Goal: Task Accomplishment & Management: Complete application form

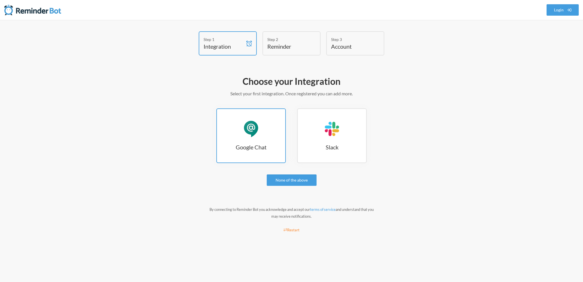
click at [245, 141] on link "Google Chat Google Chat" at bounding box center [250, 135] width 69 height 55
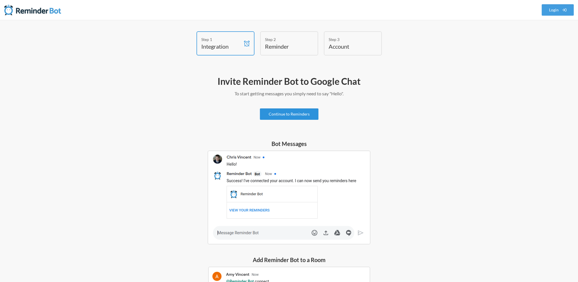
click at [277, 116] on link "Continue to Reminders" at bounding box center [289, 113] width 59 height 11
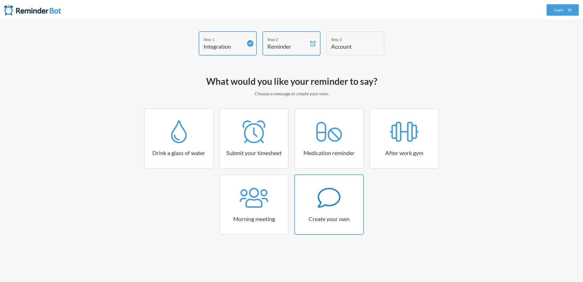
click at [329, 199] on icon at bounding box center [329, 197] width 23 height 23
select select "09:30:00"
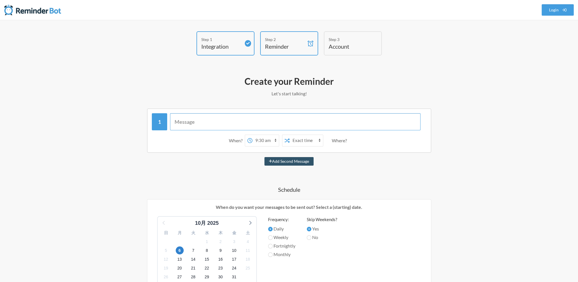
click at [194, 123] on input "text" at bounding box center [295, 121] width 251 height 17
paste input "Hey there, I can send you reminders for common tasks such as marketing updates,…"
type input "Hey there, I can send you reminders for common tasks such as marketing updates,…"
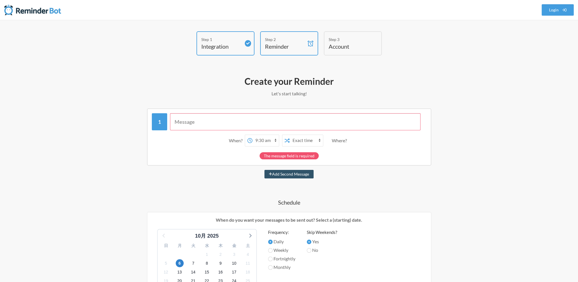
click at [196, 121] on input "text" at bounding box center [295, 121] width 251 height 17
paste input "生活向上WEB号外⇒火曜・金曜以外の『10：01』で設定 生活向上WEB定期⇒火曜は『10：15』・金曜は『16：30』で設定 オンコロ号外⇒ＩＳおまかせ オ…"
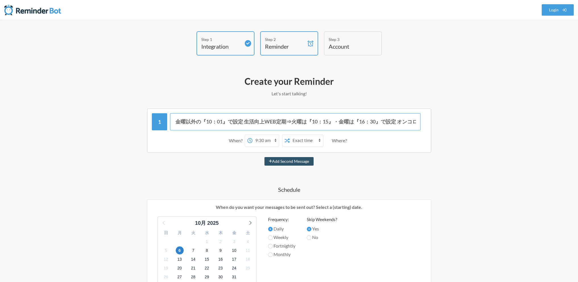
scroll to position [0, 200]
drag, startPoint x: 199, startPoint y: 121, endPoint x: 319, endPoint y: 123, distance: 119.8
click at [319, 123] on input "生活向上WEB号外⇒火曜・金曜以外の『10：01』で設定 生活向上WEB定期⇒火曜は『10：15』・金曜は『16：30』で設定 オンコロ号外⇒ＩＳおまかせ オ…" at bounding box center [295, 121] width 251 height 17
type input "生活向上WEB号外⇒火曜・金曜以外の『10：01』で設定 生活向上WEB定期⇒火曜は『10：15』・金曜は『16：30』で設定 オンコロ号外⇒ＩＳおまかせ オ…"
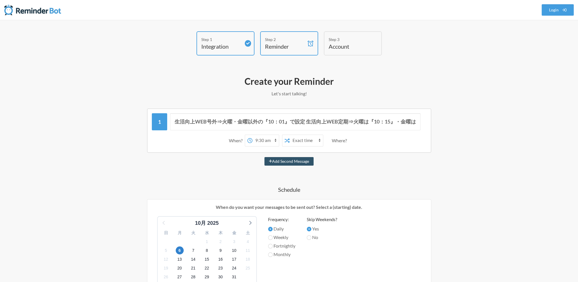
click at [102, 154] on div "Step 1 Integration Step 2 Reminder Step 3 Account What would you like your remi…" at bounding box center [289, 239] width 578 height 438
click at [275, 138] on select "12:00 am 12:15 am 12:30 am 12:45 am 1:00 am 1:15 am 1:30 am 1:45 am 2:00 am 2:1…" at bounding box center [266, 140] width 26 height 11
select select "10:15:00"
click at [253, 135] on select "12:00 am 12:15 am 12:30 am 12:45 am 1:00 am 1:15 am 1:30 am 1:45 am 2:00 am 2:1…" at bounding box center [266, 140] width 26 height 11
click at [318, 141] on select "Exact time Random time" at bounding box center [306, 140] width 33 height 11
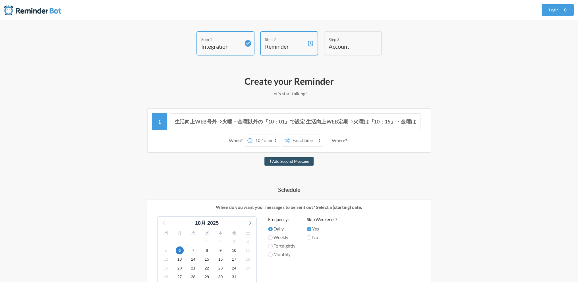
click at [318, 140] on select "Exact time Random time" at bounding box center [306, 140] width 33 height 11
click at [340, 141] on div "Where?" at bounding box center [340, 141] width 17 height 12
click at [339, 169] on div "生活向上WEB号外⇒火曜・金曜以外の『10：01』で設定 生活向上WEB定期⇒火曜は『10：15』・金曜は『16：30』で設定 オンコロ号外⇒ＩＳおまかせ オ…" at bounding box center [289, 266] width 330 height 316
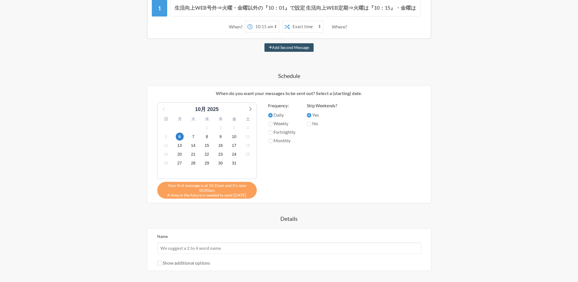
scroll to position [152, 0]
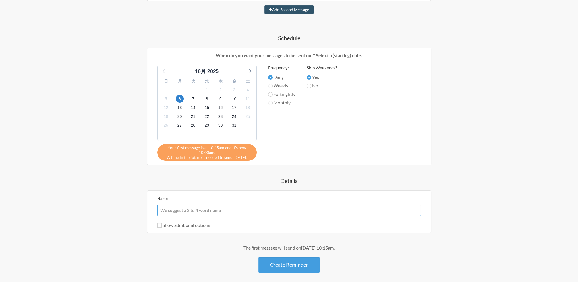
click at [184, 207] on input "Name" at bounding box center [289, 210] width 264 height 11
type input "メルマガ設定日時リマインド"
click at [162, 223] on label "Show additional options" at bounding box center [183, 224] width 53 height 5
click at [162, 223] on input "Show additional options" at bounding box center [159, 225] width 5 height 5
checkbox input "true"
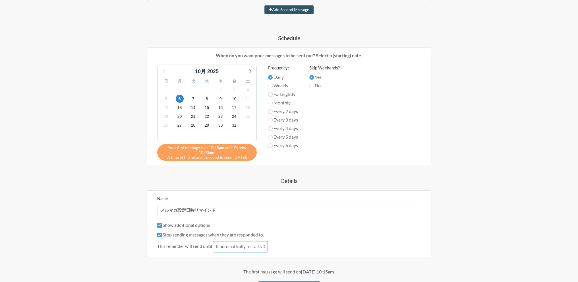
click at [258, 246] on select "it automatically restarts it is replied to" at bounding box center [240, 246] width 55 height 11
click at [185, 243] on span "This reminder will send until" at bounding box center [184, 246] width 55 height 7
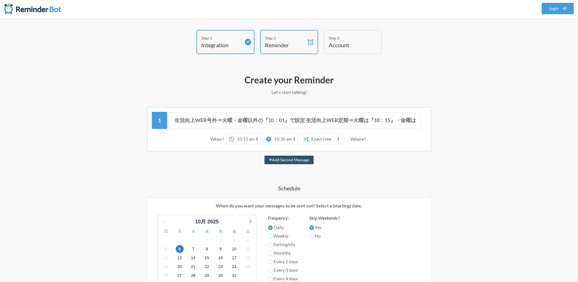
scroll to position [0, 0]
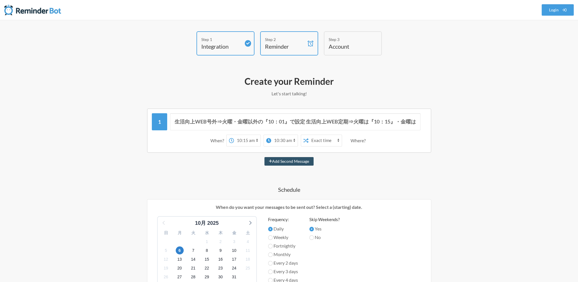
click at [286, 137] on select "12:00 am 12:15 am 12:30 am 12:45 am 1:00 am 1:15 am 1:30 am 1:45 am 2:00 am 2:1…" at bounding box center [284, 140] width 26 height 11
click at [218, 174] on div "生活向上WEB号外⇒火曜・金曜以外の『10：01』で設定 生活向上WEB定期⇒火曜は『10：15』・金曜は『16：30』で設定 オンコロ号外⇒ＩＳおまかせ オ…" at bounding box center [289, 278] width 330 height 340
click at [255, 139] on select "12:00 am 12:15 am 12:30 am 12:45 am 1:00 am 1:15 am 1:30 am 1:45 am 2:00 am 2:1…" at bounding box center [247, 140] width 26 height 11
click at [235, 174] on div "生活向上WEB号外⇒火曜・金曜以外の『10：01』で設定 生活向上WEB定期⇒火曜は『10：15』・金曜は『16：30』で設定 オンコロ号外⇒ＩＳおまかせ オ…" at bounding box center [289, 278] width 330 height 340
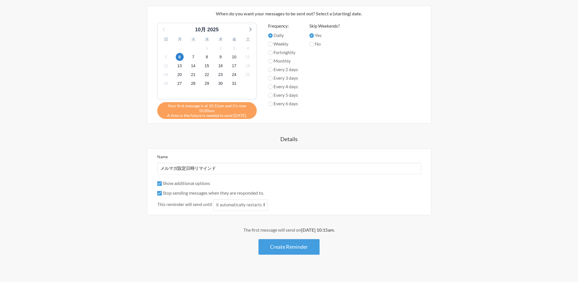
scroll to position [199, 0]
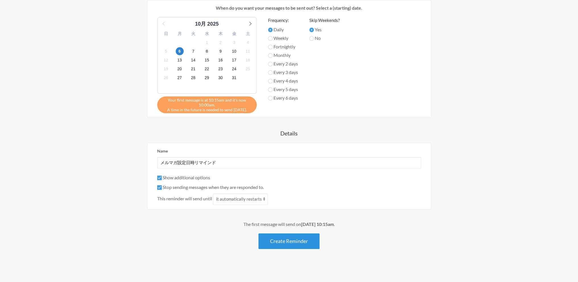
click at [297, 244] on button "Create Reminder" at bounding box center [289, 241] width 61 height 16
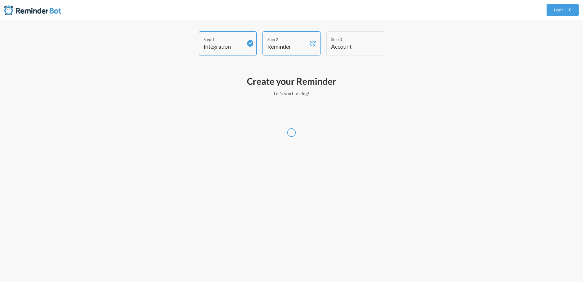
select select "Asia/Tokyo"
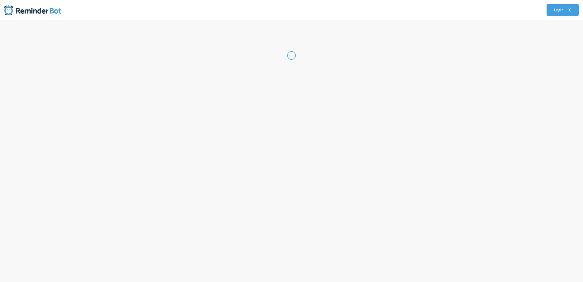
select select "JP"
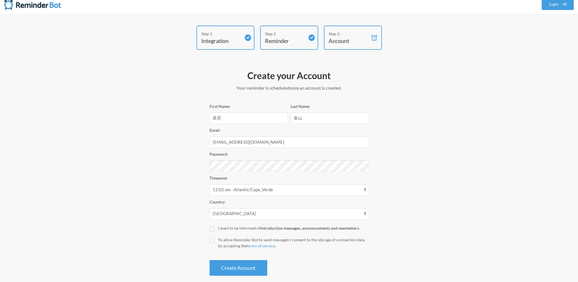
scroll to position [13, 0]
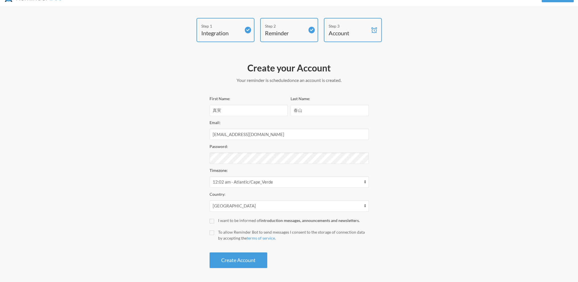
click at [223, 166] on div "First Name: 真実 Last Name: 春山 Email: m-haruyama@3h-ms.co.jp Password: Timezone: …" at bounding box center [289, 181] width 159 height 173
click at [224, 151] on div "Password:" at bounding box center [289, 153] width 159 height 21
click at [142, 108] on div "Step 1 Integration Step 2 Reminder Step 3 Account Create your Account Your remi…" at bounding box center [289, 144] width 341 height 253
click at [227, 255] on button "Create Account" at bounding box center [239, 260] width 58 height 16
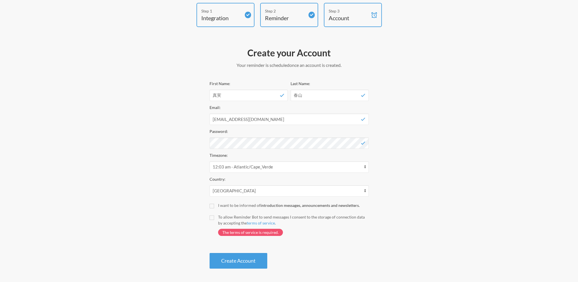
scroll to position [29, 0]
click at [228, 230] on span "The terms of service is required." at bounding box center [250, 231] width 65 height 7
click at [214, 216] on label "To allow Reminder Bot to send messages I consent to the storage of connection d…" at bounding box center [289, 227] width 159 height 28
click at [214, 216] on input "To allow Reminder Bot to send messages I consent to the storage of connection d…" at bounding box center [212, 217] width 5 height 5
checkbox input "true"
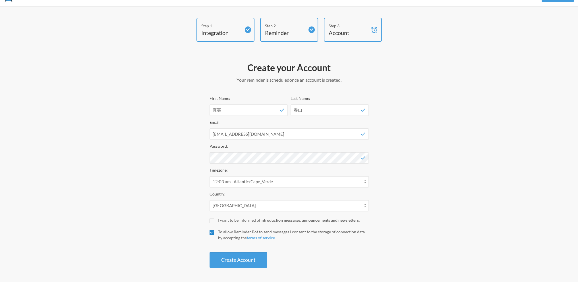
scroll to position [13, 0]
click at [228, 257] on button "Create Account" at bounding box center [239, 260] width 58 height 16
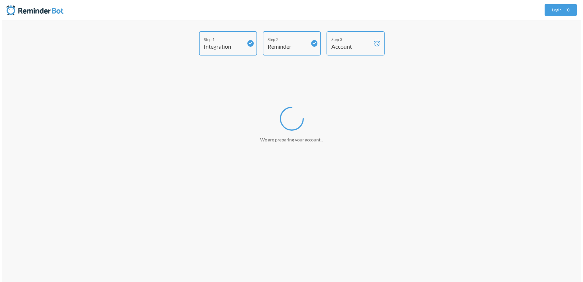
scroll to position [0, 0]
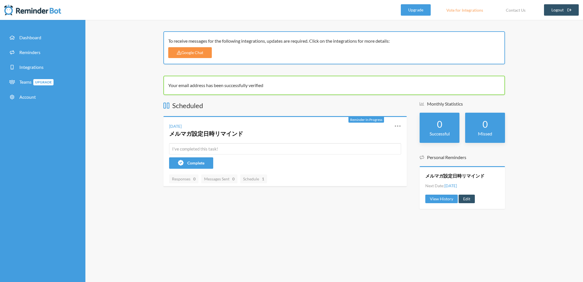
click at [205, 52] on link "Google Chat" at bounding box center [190, 52] width 44 height 11
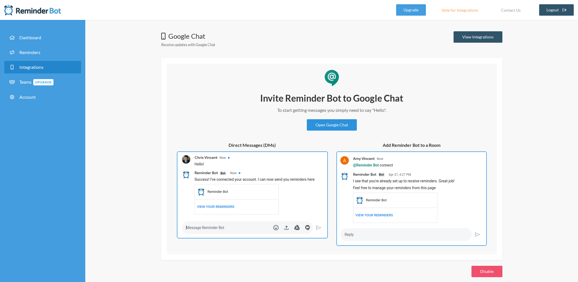
click at [325, 127] on link "Open Google Chat" at bounding box center [332, 124] width 50 height 11
drag, startPoint x: 373, startPoint y: 109, endPoint x: 385, endPoint y: 110, distance: 12.2
click at [385, 110] on p "To start getting messages you simply need to say "Hello"." at bounding box center [332, 110] width 171 height 7
copy p ""Hello"
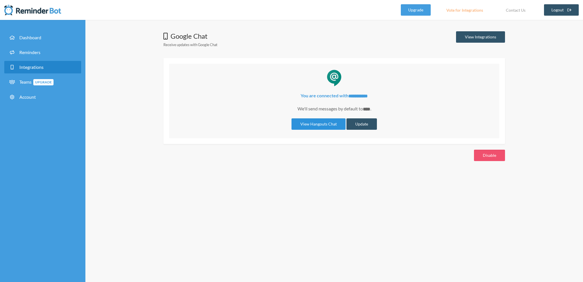
click at [327, 121] on link "View Hangouts Chat" at bounding box center [318, 123] width 54 height 11
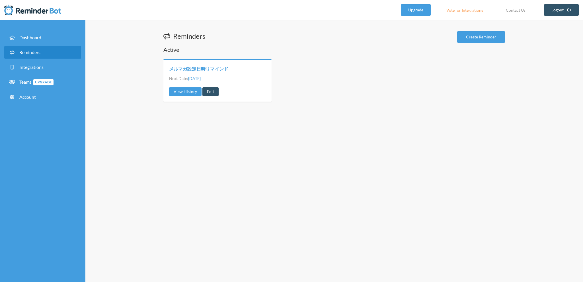
click at [197, 68] on link "メルマガ設定日時リマインド" at bounding box center [198, 69] width 59 height 6
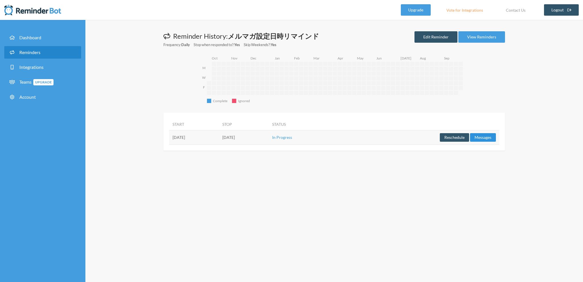
click at [481, 135] on button "Messages" at bounding box center [483, 137] width 26 height 9
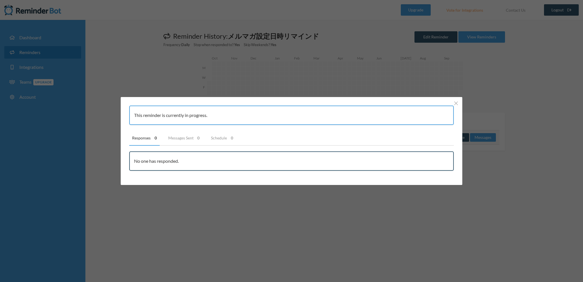
click at [316, 219] on div "This reminder is currently in progress. Responses 0 Messages Sent 0 Schedule 0 …" at bounding box center [291, 141] width 583 height 282
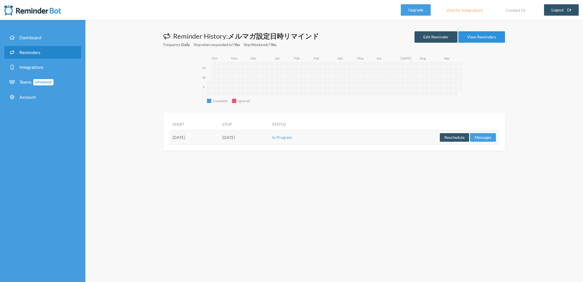
click at [480, 37] on link "View Reminders" at bounding box center [481, 36] width 47 height 11
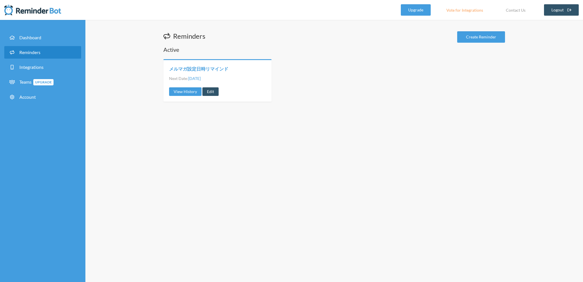
click at [217, 70] on link "メルマガ設定日時リマインド" at bounding box center [198, 69] width 59 height 6
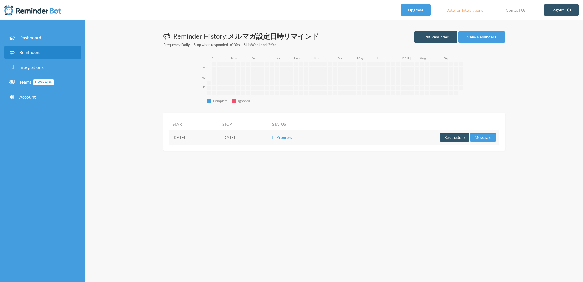
click at [171, 55] on div "Complete Complete Ignored Ignored M W F 2024-10-03 2024-10-04 2024-10-05 2024-1…" at bounding box center [337, 81] width 336 height 52
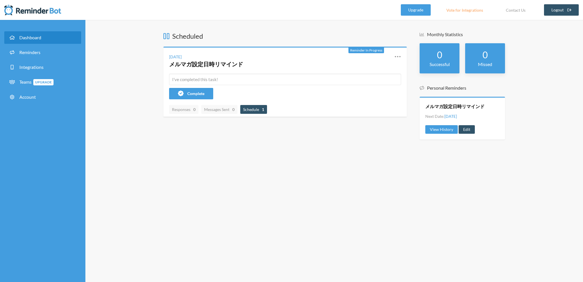
click at [250, 110] on span "Schedule 1" at bounding box center [253, 109] width 21 height 5
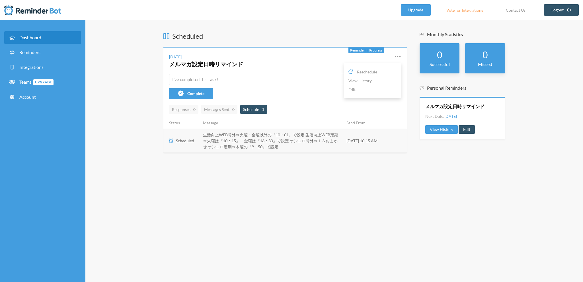
click at [397, 57] on icon at bounding box center [397, 56] width 7 height 7
click at [366, 90] on link "Edit" at bounding box center [372, 89] width 48 height 9
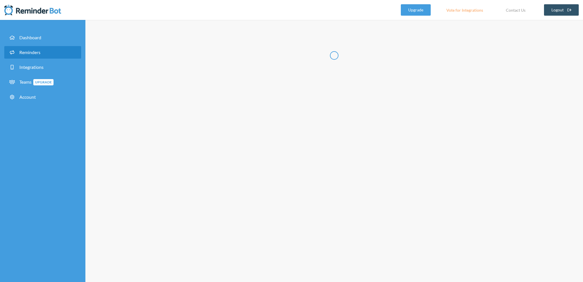
type input "メルマガ設定日時リマインド"
checkbox input "true"
select select "10:15:00"
select select "10:30:00"
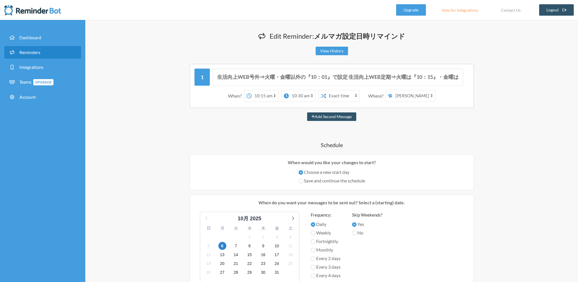
click at [238, 96] on div "When?" at bounding box center [236, 96] width 16 height 12
click at [260, 96] on select "12:00 am 12:15 am 12:30 am 12:45 am 1:00 am 1:15 am 1:30 am 1:45 am 2:00 am 2:1…" at bounding box center [265, 95] width 26 height 11
click at [415, 97] on select "[PERSON_NAME] [PERSON_NAME]＆[PERSON_NAME]" at bounding box center [414, 95] width 43 height 11
select select "spaces/AAQAwr6ciP0"
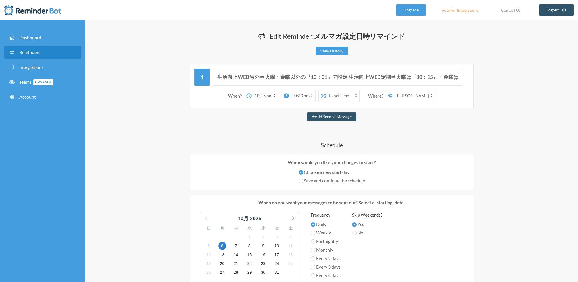
click at [393, 90] on select "[PERSON_NAME] [PERSON_NAME]＆[PERSON_NAME]" at bounding box center [414, 95] width 43 height 11
click at [417, 96] on select "[PERSON_NAME] [PERSON_NAME]＆[PERSON_NAME]" at bounding box center [414, 95] width 43 height 11
click at [393, 90] on select "[PERSON_NAME] [PERSON_NAME]＆[PERSON_NAME]" at bounding box center [414, 95] width 43 height 11
click at [421, 125] on div "生活向上WEB号外⇒火曜・金曜以外の『10：01』で設定 生活向上WEB定期⇒火曜は『10：15』・金曜は『16：30』で設定 オンコロ号外⇒ＩＳおまかせ オ…" at bounding box center [331, 261] width 341 height 394
click at [349, 97] on select "Exact time Random time" at bounding box center [342, 95] width 33 height 11
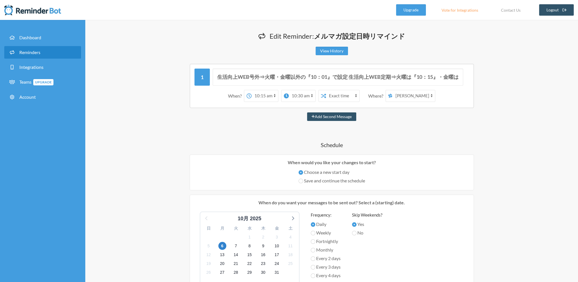
click at [349, 97] on select "Exact time Random time" at bounding box center [342, 95] width 33 height 11
click at [332, 94] on select "Exact time Random time" at bounding box center [342, 95] width 33 height 11
click at [292, 96] on select "12:00 am 12:15 am 12:30 am 12:45 am 1:00 am 1:15 am 1:30 am 1:45 am 2:00 am 2:1…" at bounding box center [302, 95] width 26 height 11
click at [289, 95] on select "12:00 am 12:15 am 12:30 am 12:45 am 1:00 am 1:15 am 1:30 am 1:45 am 2:00 am 2:1…" at bounding box center [302, 95] width 26 height 11
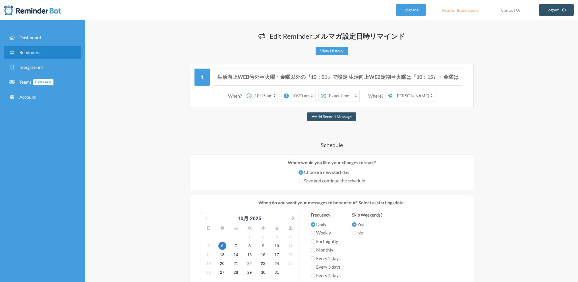
click at [288, 95] on icon at bounding box center [286, 95] width 5 height 5
click at [278, 95] on select "12:00 am 12:15 am 12:30 am 12:45 am 1:00 am 1:15 am 1:30 am 1:45 am 2:00 am 2:1…" at bounding box center [265, 95] width 26 height 11
click at [296, 94] on select "12:00 am 12:15 am 12:30 am 12:45 am 1:00 am 1:15 am 1:30 am 1:45 am 2:00 am 2:1…" at bounding box center [302, 95] width 26 height 11
click at [294, 94] on select "12:00 am 12:15 am 12:30 am 12:45 am 1:00 am 1:15 am 1:30 am 1:45 am 2:00 am 2:1…" at bounding box center [302, 95] width 26 height 11
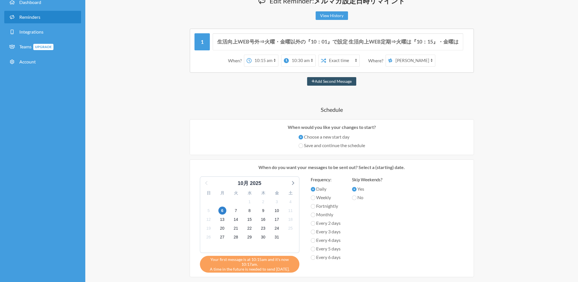
scroll to position [38, 0]
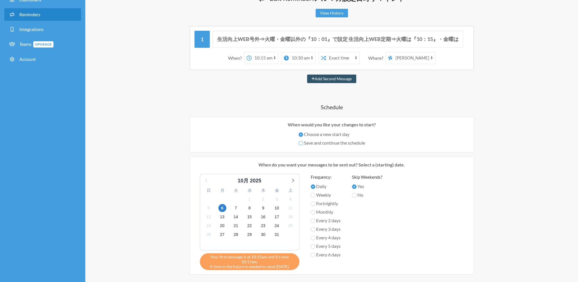
click at [300, 142] on input "Save and continue the schedule" at bounding box center [301, 143] width 5 height 5
radio input "true"
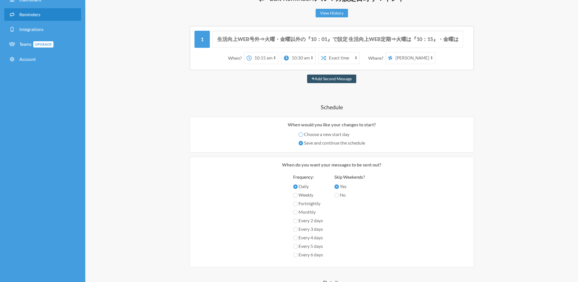
click at [299, 132] on input "Choose a new start day" at bounding box center [301, 134] width 5 height 5
radio input "true"
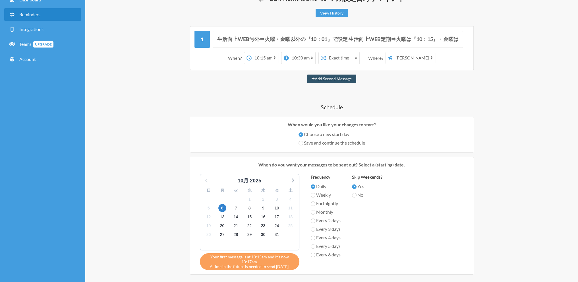
click at [303, 140] on label "Save and continue the schedule" at bounding box center [332, 142] width 67 height 7
click at [303, 141] on input "Save and continue the schedule" at bounding box center [301, 143] width 5 height 5
radio input "true"
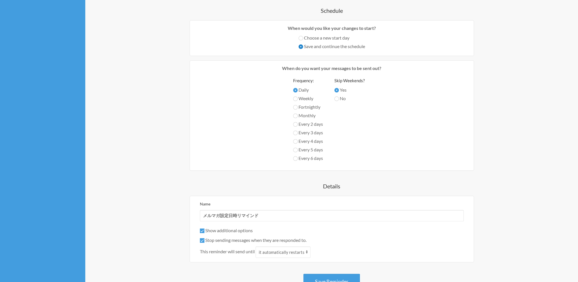
scroll to position [152, 0]
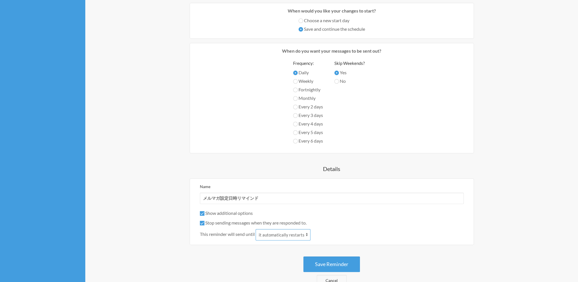
click at [285, 234] on select "it automatically restarts it is replied to" at bounding box center [283, 234] width 55 height 11
click at [341, 264] on button "Save Reminder" at bounding box center [332, 264] width 57 height 16
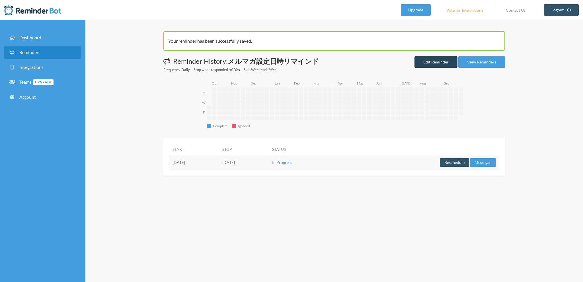
click at [431, 62] on link "Edit Reminder" at bounding box center [435, 61] width 43 height 11
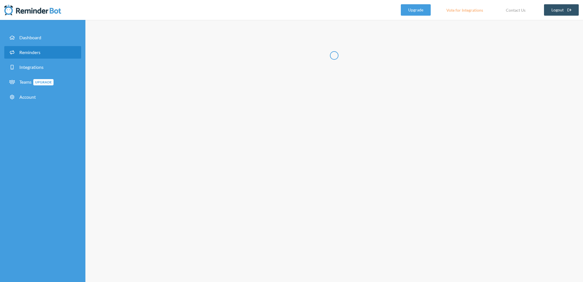
type input "メルマガ設定日時リマインド"
checkbox input "true"
select select "10:15:00"
select select "10:30:00"
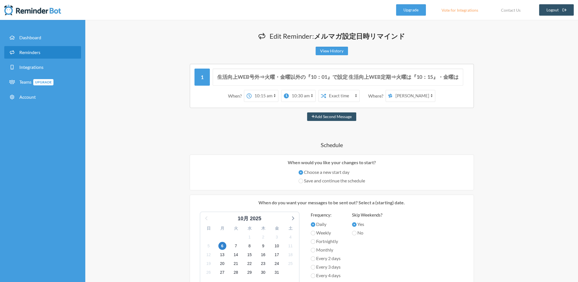
click at [426, 95] on select "[PERSON_NAME] [PERSON_NAME]＆[PERSON_NAME]" at bounding box center [414, 95] width 43 height 11
select select "spaces/AAQAwr6ciP0"
click at [393, 90] on select "[PERSON_NAME] [PERSON_NAME]＆[PERSON_NAME]" at bounding box center [414, 95] width 43 height 11
click at [410, 111] on div "生活向上WEB号外⇒火曜・金曜以外の『10：01』で設定 生活向上WEB定期⇒火曜は『10：15』・金曜は『16：30』で設定 オンコロ号外⇒ＩＳおまかせ オ…" at bounding box center [331, 261] width 341 height 394
click at [275, 97] on select "12:00 am 12:15 am 12:30 am 12:45 am 1:00 am 1:15 am 1:30 am 1:45 am 2:00 am 2:1…" at bounding box center [265, 95] width 26 height 11
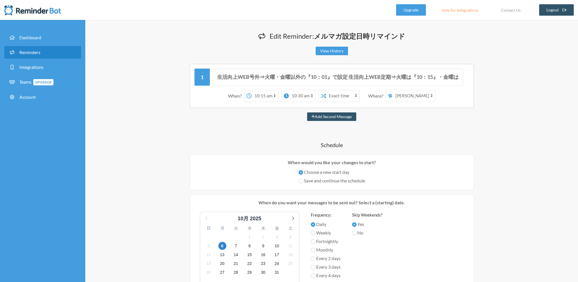
select select "10:30:00"
click at [252, 90] on select "12:00 am 12:15 am 12:30 am 12:45 am 1:00 am 1:15 am 1:30 am 1:45 am 2:00 am 2:1…" at bounding box center [265, 95] width 26 height 11
click at [319, 96] on strong "day 2" at bounding box center [317, 95] width 11 height 5
click at [312, 95] on strong "day 2" at bounding box center [317, 95] width 11 height 5
click at [307, 96] on span "on day 2" at bounding box center [314, 95] width 16 height 5
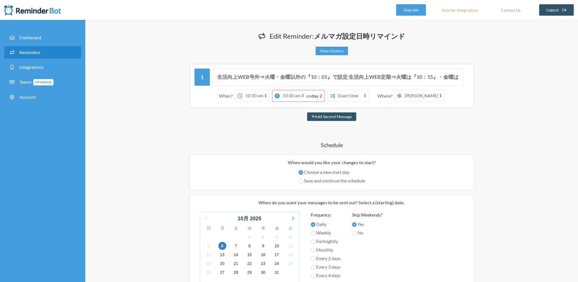
click at [304, 96] on select "12:00 am 12:15 am 12:30 am 12:45 am 1:00 am 1:15 am 1:30 am 1:45 am 2:00 am 2:1…" at bounding box center [293, 95] width 26 height 11
select select "10:45:00"
click at [289, 90] on select "12:00 am 12:15 am 12:30 am 12:45 am 1:00 am 1:15 am 1:30 am 1:45 am 2:00 am 2:1…" at bounding box center [293, 95] width 26 height 11
click at [331, 118] on button "Add Second Message" at bounding box center [331, 116] width 49 height 9
select select "11:30:00"
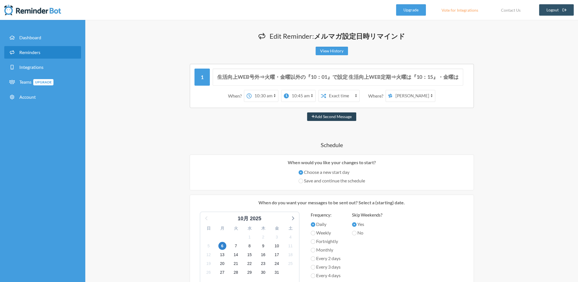
select select "12:30:00"
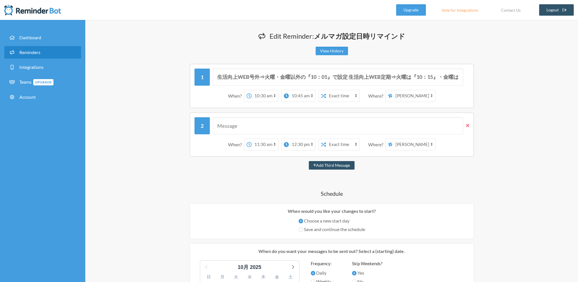
click at [468, 128] on span at bounding box center [466, 125] width 6 height 6
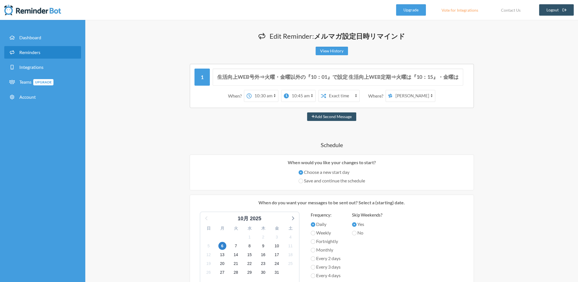
click at [444, 126] on div "生活向上WEB号外⇒火曜・金曜以外の『10：01』で設定 生活向上WEB定期⇒火曜は『10：15』・金曜は『16：30』で設定 オンコロ号外⇒ＩＳおまかせ オ…" at bounding box center [331, 255] width 341 height 382
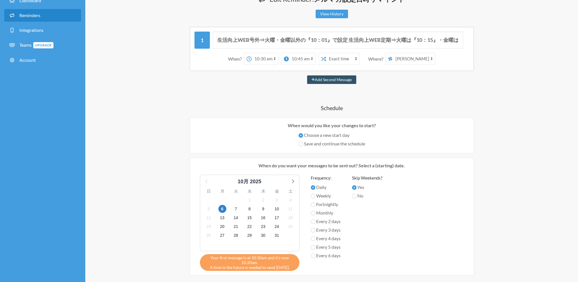
scroll to position [38, 0]
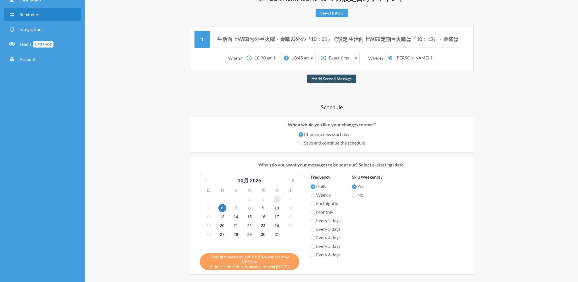
click at [279, 198] on span "3" at bounding box center [277, 199] width 8 height 8
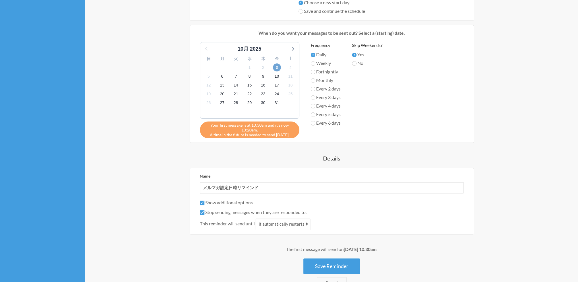
scroll to position [189, 0]
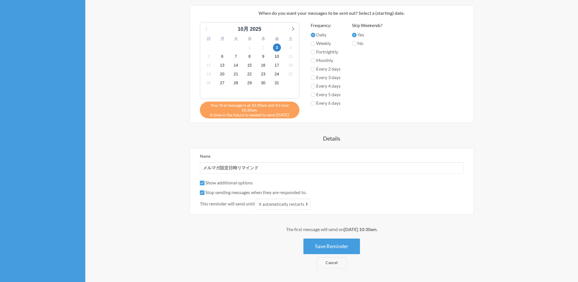
click at [344, 228] on strong "[DATE] 10:30am" at bounding box center [360, 228] width 33 height 5
click at [277, 44] on span "3" at bounding box center [277, 48] width 8 height 8
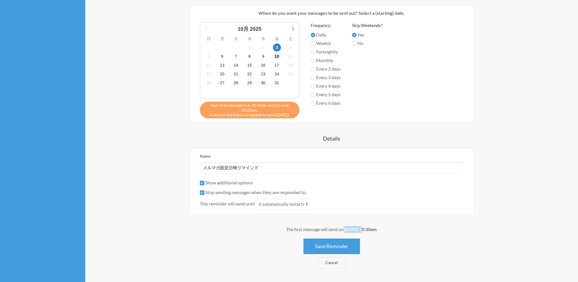
click at [278, 57] on span "10" at bounding box center [277, 56] width 8 height 8
click at [275, 43] on div "3" at bounding box center [277, 47] width 14 height 9
click at [278, 46] on span "3" at bounding box center [277, 48] width 8 height 8
click at [493, 111] on div "生活向上WEB号外⇒火曜・金曜以外の『10：01』で設定 生活向上WEB定期⇒火曜は『10：15』・金曜は『16：30』で設定 オンコロ号外⇒ＩＳおまかせ オ…" at bounding box center [331, 71] width 341 height 394
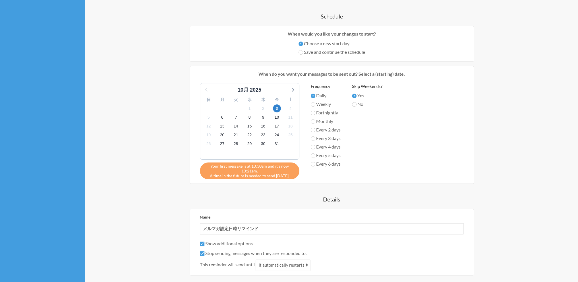
scroll to position [114, 0]
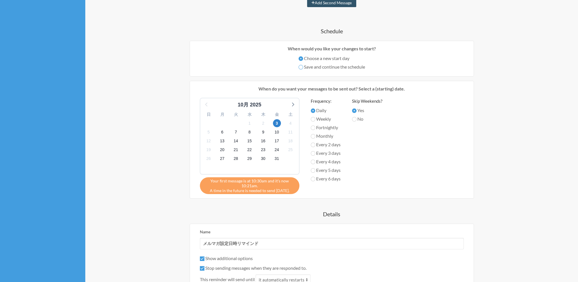
click at [300, 67] on input "Save and continue the schedule" at bounding box center [301, 67] width 5 height 5
radio input "true"
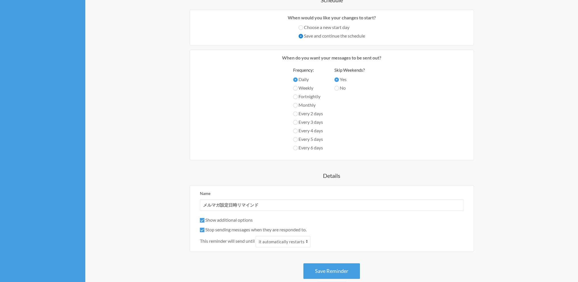
scroll to position [139, 0]
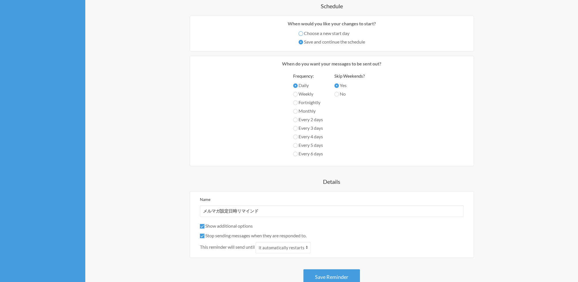
click at [299, 34] on input "Choose a new start day" at bounding box center [301, 33] width 5 height 5
radio input "true"
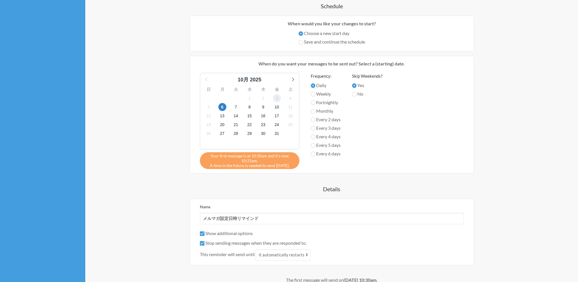
click at [277, 97] on span "3" at bounding box center [277, 98] width 8 height 8
click at [277, 99] on span "3" at bounding box center [277, 98] width 8 height 8
click at [275, 107] on span "10" at bounding box center [277, 107] width 8 height 8
click at [276, 98] on span "3" at bounding box center [277, 98] width 8 height 8
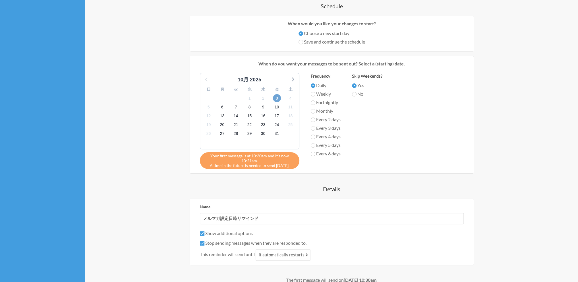
scroll to position [0, 0]
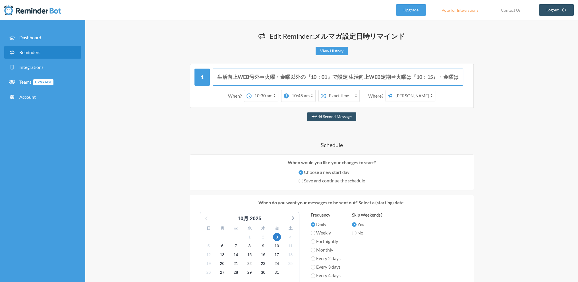
click at [341, 77] on input "生活向上WEB号外⇒火曜・金曜以外の『10：01』で設定 生活向上WEB定期⇒火曜は『10：15』・金曜は『16：30』で設定 オンコロ号外⇒ＩＳおまかせ オ…" at bounding box center [338, 77] width 251 height 17
click at [340, 77] on input "生活向上WEB号外⇒火曜・金曜以外の『10：01』で設定 生活向上WEB定期⇒火曜は『10：15』・金曜は『16：30』で設定 オンコロ号外⇒ＩＳおまかせ オ…" at bounding box center [338, 77] width 251 height 17
click at [339, 77] on input "生活向上WEB号外⇒火曜・金曜以外の『10：01』で設定 生活向上WEB定期⇒火曜は『10：15』・金曜は『16：30』で設定 オンコロ号外⇒ＩＳおまかせ オ…" at bounding box center [338, 77] width 251 height 17
drag, startPoint x: 458, startPoint y: 158, endPoint x: 455, endPoint y: 157, distance: 3.3
click at [456, 158] on div "When would you like your changes to start? Choose a new start day Save and cont…" at bounding box center [332, 172] width 284 height 36
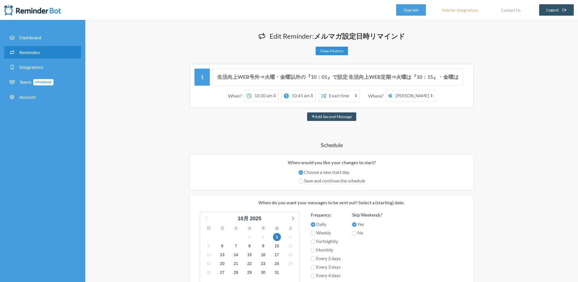
click at [328, 52] on link "View History" at bounding box center [332, 51] width 32 height 9
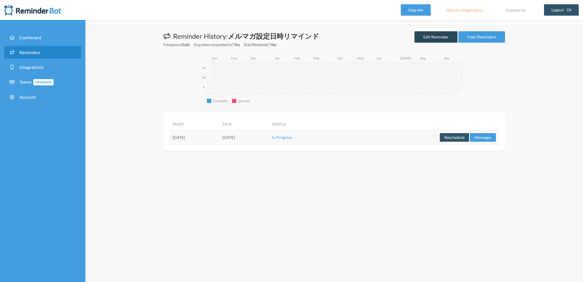
click at [434, 38] on link "Edit Reminder" at bounding box center [435, 36] width 43 height 11
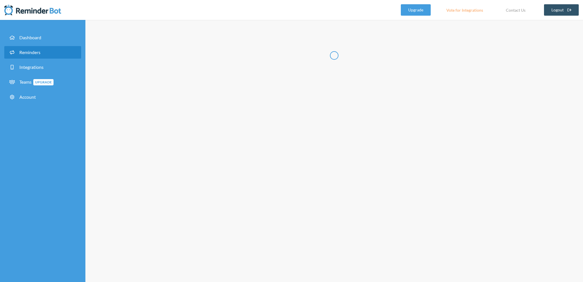
type input "メルマガ設定日時リマインド"
checkbox input "true"
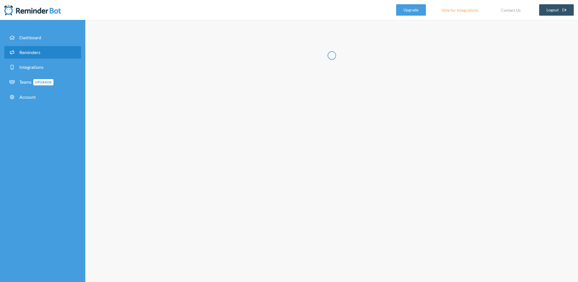
select select "10:15:00"
select select "10:30:00"
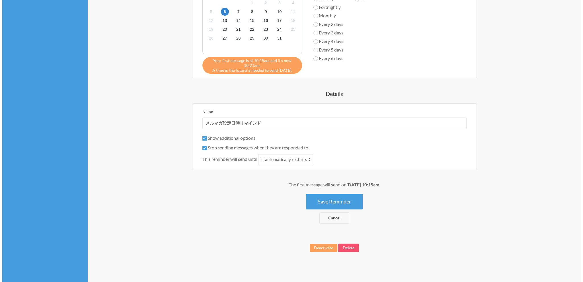
scroll to position [234, 0]
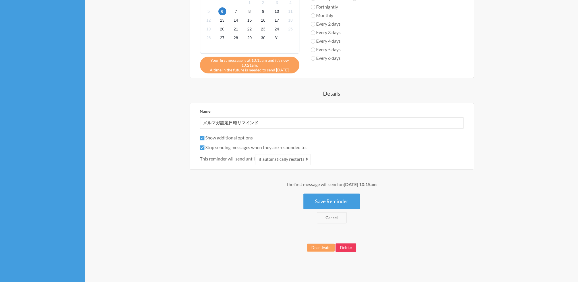
click at [351, 247] on button "Delete" at bounding box center [346, 247] width 21 height 9
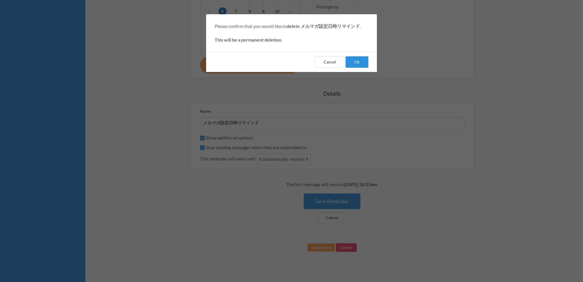
click at [361, 62] on button "Ok" at bounding box center [356, 61] width 23 height 11
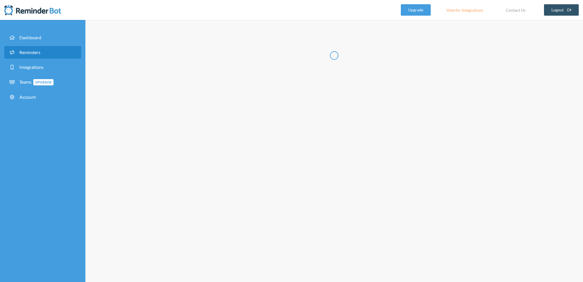
select select "07:30:00"
select select "08:30:00"
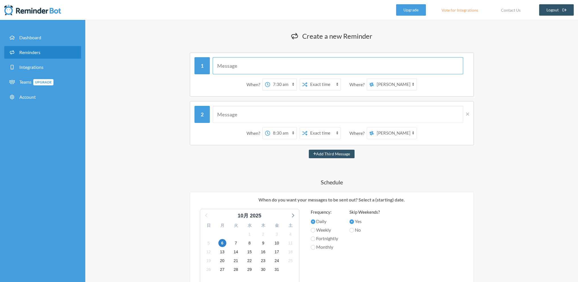
click at [261, 63] on input "text" at bounding box center [338, 65] width 251 height 17
paste input "生活向上WEB号外⇒火曜・金曜以外の『10：01』で設定 生活向上WEB定期⇒火曜は『10：15』・金曜は『16：30』で設定 オンコロ号外⇒ＩＳおまかせ オ…"
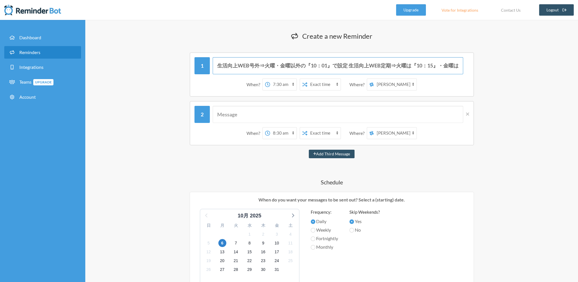
drag, startPoint x: 256, startPoint y: 65, endPoint x: 195, endPoint y: 69, distance: 60.7
click at [195, 69] on div "生活向上WEB号外⇒火曜・金曜以外の『10：01』で設定 生活向上WEB定期⇒火曜は『10：15』・金曜は『16：30』で設定 オンコロ号外⇒ＩＳおまかせ オ…" at bounding box center [332, 65] width 275 height 17
click at [274, 57] on div "生活向上WEB号外⇒火曜・金曜以外の『10：01』で設定 生活向上WEB定期⇒火曜は『10：15』・金曜は『16：30』で設定 オンコロ号外⇒ＩＳおまかせ オ…" at bounding box center [332, 74] width 284 height 44
click at [336, 66] on input "生活向上WEB号外⇒火曜・金曜以外の『10：01』で設定 生活向上WEB定期⇒火曜は『10：15』・金曜は『16：30』で設定 オンコロ号外⇒ＩＳおまかせ オ…" at bounding box center [338, 65] width 251 height 17
click at [349, 66] on input "生活向上WEB号外⇒火曜・金曜以外の『10：01』で設定 生活向上WEB定期⇒火曜は『10：15』・金曜は『16：30』で設定 オンコロ号外⇒ＩＳおまかせ オ…" at bounding box center [338, 65] width 251 height 17
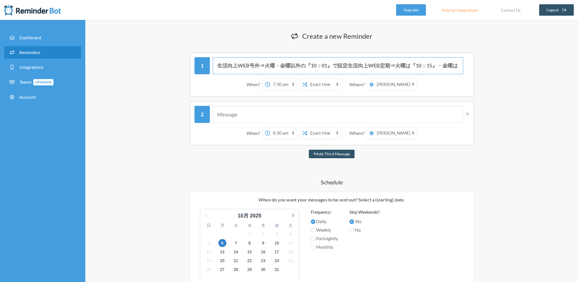
type input "生活向上WEB号外⇒火曜・金曜以外の『10：01』で設定生活向上WEB定期⇒火曜は『10：15』・金曜は『16：30』で設定 オンコロ号外⇒ＩＳおまかせ オン…"
click at [309, 150] on button "Add Third Message" at bounding box center [332, 154] width 46 height 9
select select "09:30:00"
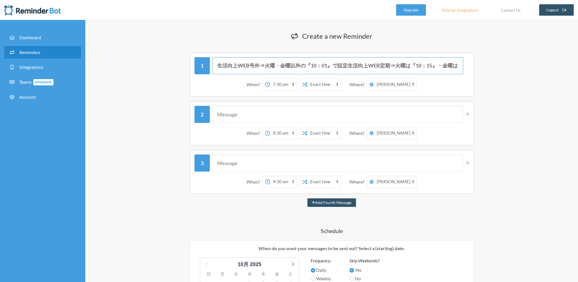
click at [308, 198] on button "Add Fourth Message" at bounding box center [332, 202] width 49 height 9
select select "10:30:00"
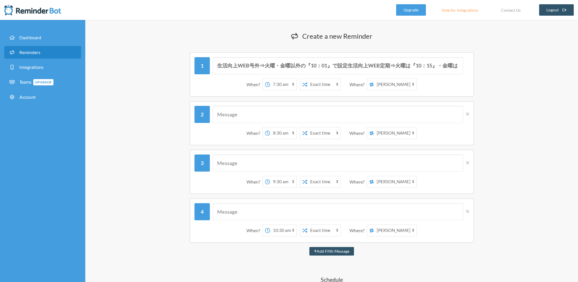
click at [288, 87] on select "12:00 am 12:15 am 12:30 am 12:45 am 1:00 am 1:15 am 1:30 am 1:45 am 2:00 am 2:1…" at bounding box center [283, 84] width 26 height 11
select select "10:30:00"
click at [270, 79] on select "12:00 am 12:15 am 12:30 am 12:45 am 1:00 am 1:15 am 1:30 am 1:45 am 2:00 am 2:1…" at bounding box center [283, 84] width 26 height 11
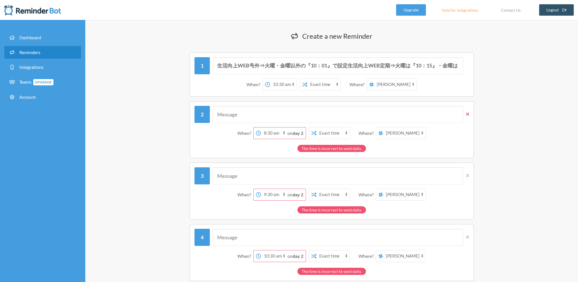
click at [467, 114] on icon at bounding box center [467, 113] width 3 height 3
select select "09:30:00"
select select "10:30:00"
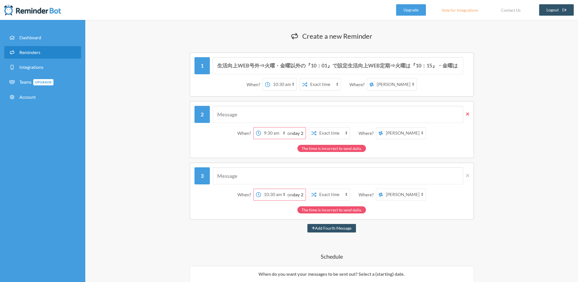
click at [467, 114] on icon at bounding box center [467, 114] width 3 height 5
select select "10:30:00"
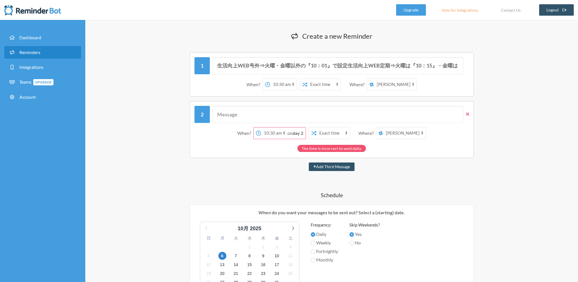
click at [467, 114] on icon at bounding box center [467, 114] width 3 height 5
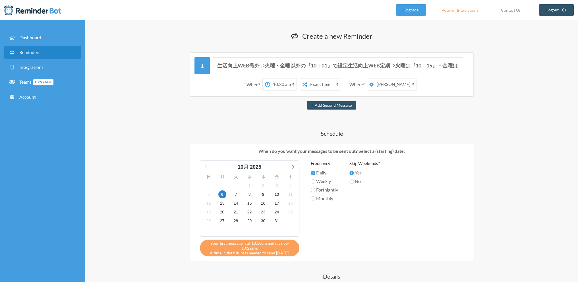
click at [284, 84] on select "12:00 am 12:15 am 12:30 am 12:45 am 1:00 am 1:15 am 1:30 am 1:45 am 2:00 am 2:1…" at bounding box center [283, 84] width 26 height 11
click at [388, 85] on select "[PERSON_NAME] [PERSON_NAME]＆[PERSON_NAME]" at bounding box center [395, 84] width 43 height 11
select select "spaces/AAQAwr6ciP0"
click at [374, 79] on select "[PERSON_NAME] [PERSON_NAME]＆[PERSON_NAME]" at bounding box center [395, 84] width 43 height 11
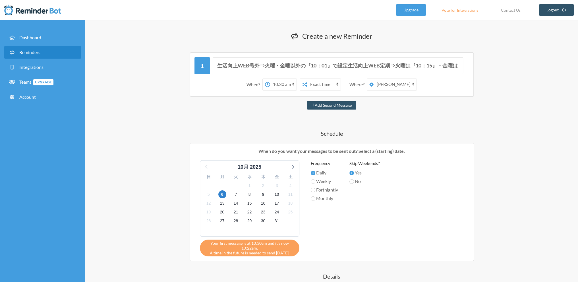
click at [303, 128] on div "生活向上WEB号外⇒火曜・金曜以外の『10：01』で設定生活向上WEB定期⇒火曜は『10：15』・金曜は『16：30』で設定 オンコロ号外⇒ＩＳおまかせ オン…" at bounding box center [331, 217] width 341 height 330
click at [277, 186] on span "3" at bounding box center [277, 186] width 8 height 8
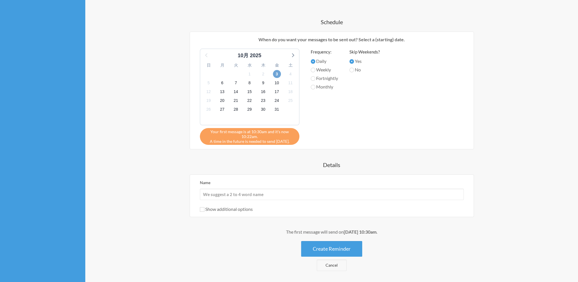
scroll to position [114, 0]
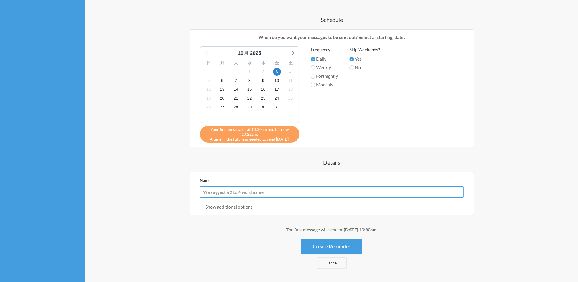
click at [214, 193] on input "Name" at bounding box center [332, 191] width 264 height 11
type input "aa"
click at [160, 200] on div "Create a new Reminder View History Messages are not sending from this deactivat…" at bounding box center [332, 102] width 364 height 371
click at [207, 209] on div "Show additional options" at bounding box center [332, 206] width 264 height 7
click at [204, 206] on input "Show additional options" at bounding box center [202, 207] width 5 height 5
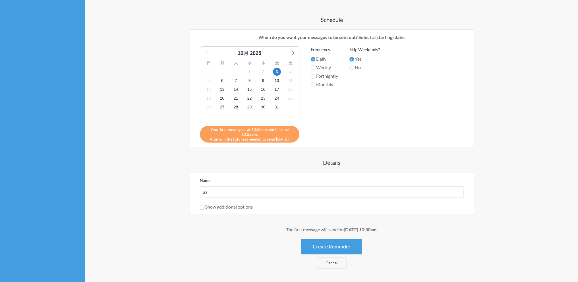
checkbox input "true"
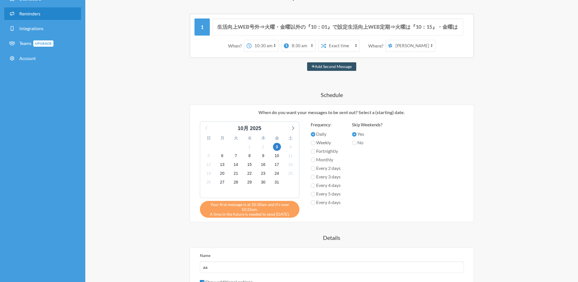
scroll to position [38, 0]
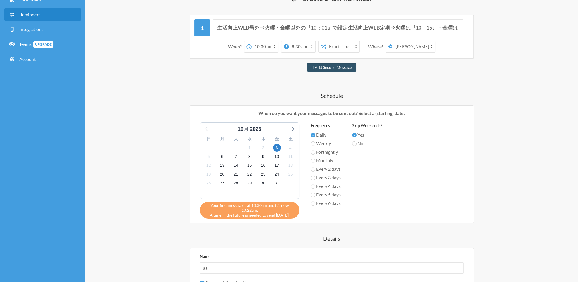
click at [310, 46] on select "12:00 am 12:15 am 12:30 am 12:45 am 1:00 am 1:15 am 1:30 am 1:45 am 2:00 am 2:1…" at bounding box center [302, 46] width 26 height 11
click at [289, 41] on select "12:00 am 12:15 am 12:30 am 12:45 am 1:00 am 1:15 am 1:30 am 1:45 am 2:00 am 2:1…" at bounding box center [302, 46] width 26 height 11
click at [355, 95] on h4 "Schedule" at bounding box center [331, 96] width 341 height 8
click at [301, 44] on select "12:00 am 12:15 am 12:30 am 12:45 am 1:00 am 1:15 am 1:30 am 1:45 am 2:00 am 2:1…" at bounding box center [293, 46] width 26 height 11
select select "11:15:00"
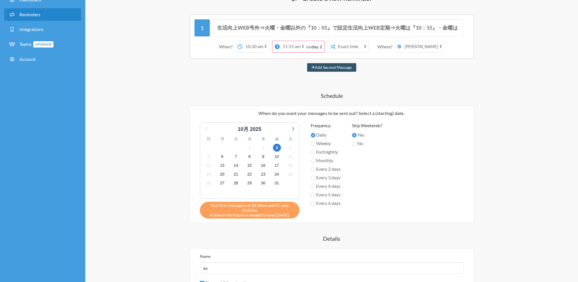
click at [289, 41] on select "12:00 am 12:15 am 12:30 am 12:45 am 1:00 am 1:15 am 1:30 am 1:45 am 2:00 am 2:1…" at bounding box center [293, 46] width 26 height 11
click at [450, 75] on div "生活向上WEB号外⇒火曜・金曜以外の『10：01』で設定生活向上WEB定期⇒火曜は『10：15』・金曜は『16：30』で設定 オンコロ号外⇒ＩＳおまかせ オン…" at bounding box center [331, 192] width 341 height 354
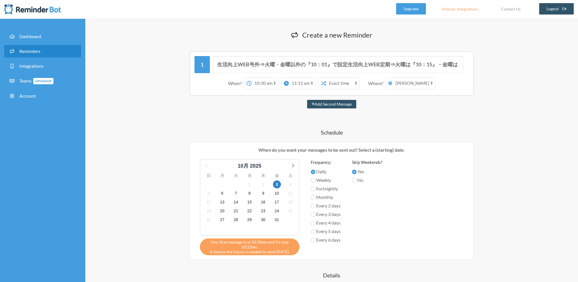
scroll to position [0, 0]
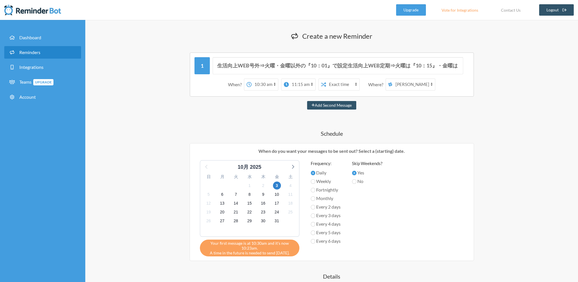
click at [275, 84] on select "12:00 am 12:15 am 12:30 am 12:45 am 1:00 am 1:15 am 1:30 am 1:45 am 2:00 am 2:1…" at bounding box center [265, 84] width 26 height 11
select select "09:00:00"
click at [252, 79] on select "12:00 am 12:15 am 12:30 am 12:45 am 1:00 am 1:15 am 1:30 am 1:45 am 2:00 am 2:1…" at bounding box center [265, 84] width 26 height 11
click at [311, 82] on select "12:00 am 12:15 am 12:30 am 12:45 am 1:00 am 1:15 am 1:30 am 1:45 am 2:00 am 2:1…" at bounding box center [302, 84] width 26 height 11
select select "10:00:00"
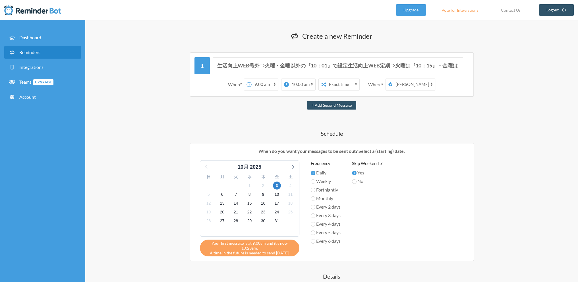
click at [289, 79] on select "12:00 am 12:15 am 12:30 am 12:45 am 1:00 am 1:15 am 1:30 am 1:45 am 2:00 am 2:1…" at bounding box center [302, 84] width 26 height 11
click at [274, 129] on h4 "Schedule" at bounding box center [331, 133] width 341 height 8
click at [408, 118] on div "生活向上WEB号外⇒火曜・金曜以外の『10：01』で設定生活向上WEB定期⇒火曜は『10：15』・金曜は『16：30』で設定 オンコロ号外⇒ＩＳおまかせ オン…" at bounding box center [331, 229] width 341 height 354
drag, startPoint x: 291, startPoint y: 66, endPoint x: 294, endPoint y: 60, distance: 6.2
click at [292, 61] on input "生活向上WEB号外⇒火曜・金曜以外の『10：01』で設定生活向上WEB定期⇒火曜は『10：15』・金曜は『16：30』で設定 オンコロ号外⇒ＩＳおまかせ オン…" at bounding box center [338, 65] width 251 height 17
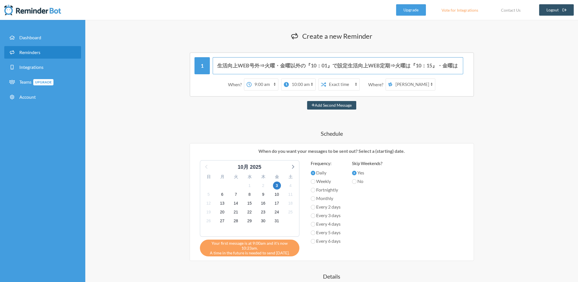
click at [304, 67] on input "生活向上WEB号外⇒火曜・金曜以外の『10：01』で設定生活向上WEB定期⇒火曜は『10：15』・金曜は『16：30』で設定 オンコロ号外⇒ＩＳおまかせ オン…" at bounding box center [338, 65] width 251 height 17
click at [348, 65] on input "生活向上WEB号外⇒火曜・金曜以外の『10：01』で設定生活向上WEB定期⇒火曜は『10：15』・金曜は『16：30』で設定 オンコロ号外⇒ＩＳおまかせ オン…" at bounding box center [338, 65] width 251 height 17
type input "生活向上WEB号外⇒火曜・金曜以外の『10：01』で設定　生活向上WEB定期⇒火曜は『10：15』・金曜は『16：30』で設定　オンコロ号外⇒ＩＳおまかせ　オ…"
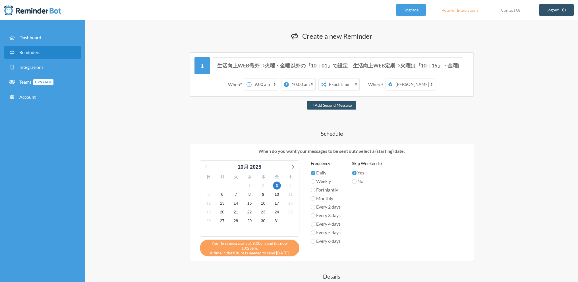
click at [514, 120] on div "Create a new Reminder View History Messages are not sending from this deactivat…" at bounding box center [331, 229] width 493 height 418
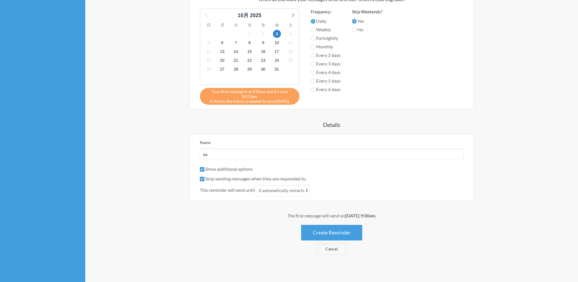
scroll to position [155, 0]
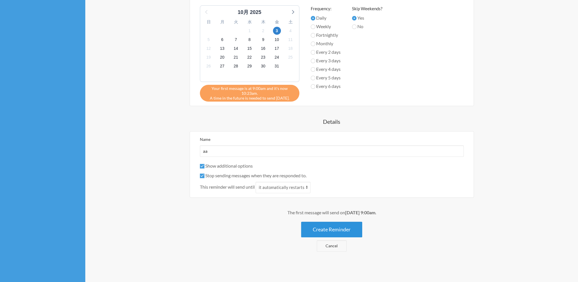
click at [330, 227] on button "Create Reminder" at bounding box center [331, 230] width 61 height 16
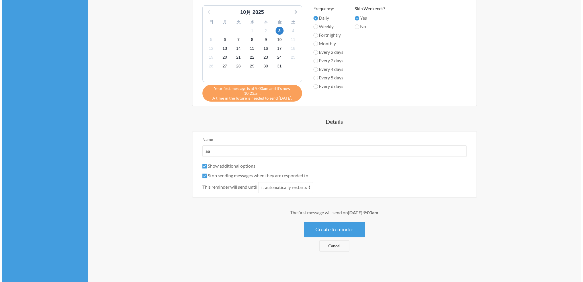
scroll to position [0, 0]
